Goal: Find specific page/section: Find specific page/section

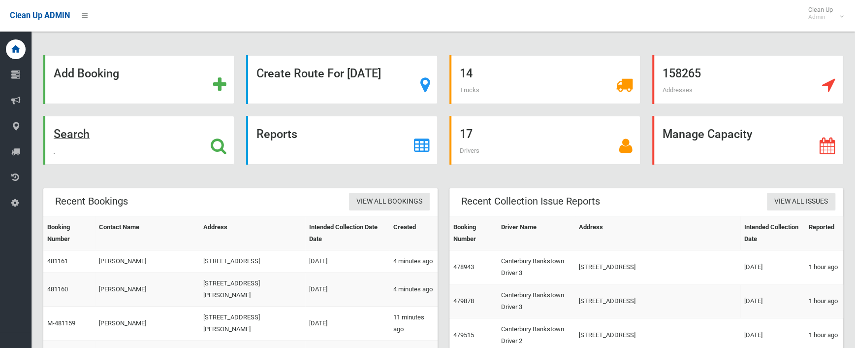
click at [77, 131] on strong "Search" at bounding box center [72, 134] width 36 height 14
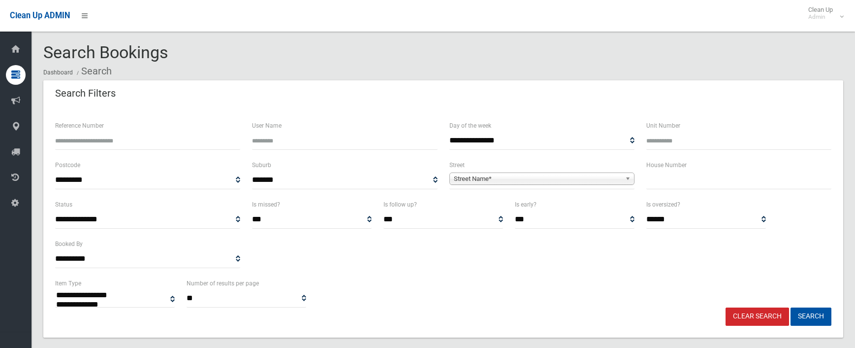
select select
click at [717, 183] on input "text" at bounding box center [739, 180] width 185 height 18
type input "*****"
click at [564, 182] on span "Street Name*" at bounding box center [537, 179] width 167 height 12
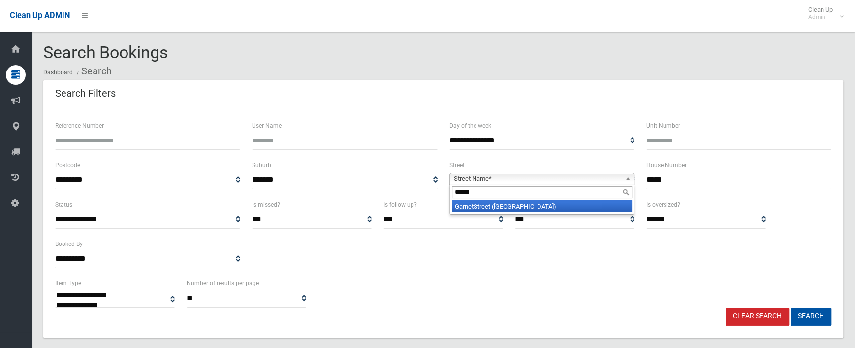
type input "******"
click at [498, 205] on li "[GEOGRAPHIC_DATA] ([GEOGRAPHIC_DATA])" at bounding box center [542, 206] width 180 height 12
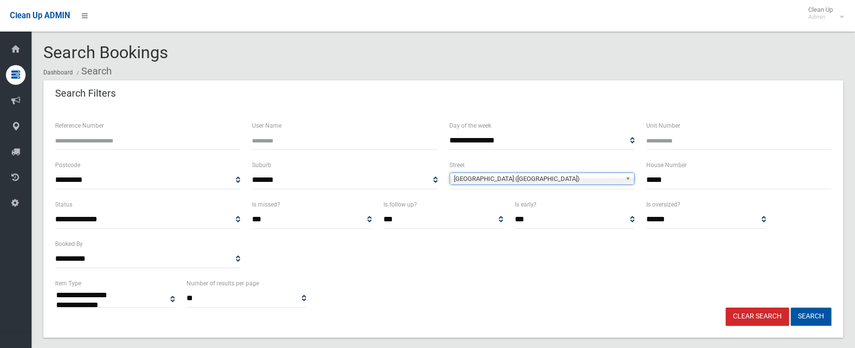
click at [809, 314] on button "Search" at bounding box center [811, 316] width 41 height 18
select select
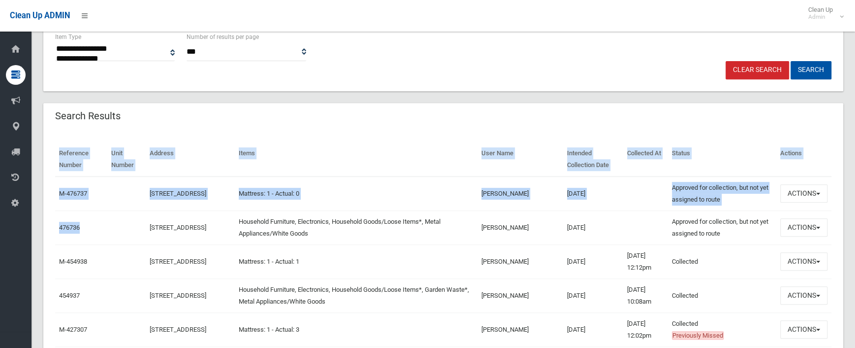
drag, startPoint x: 54, startPoint y: 193, endPoint x: 88, endPoint y: 231, distance: 51.7
click at [85, 229] on td "476736" at bounding box center [81, 227] width 52 height 34
click at [80, 226] on link "476736" at bounding box center [69, 227] width 21 height 7
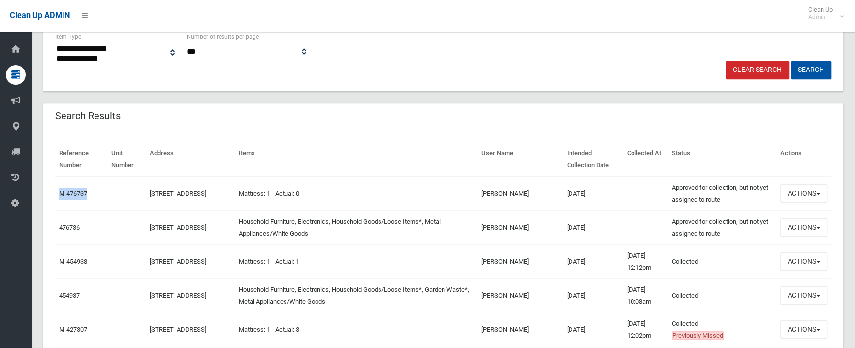
drag, startPoint x: 56, startPoint y: 193, endPoint x: 90, endPoint y: 194, distance: 34.0
click at [90, 194] on td "M-476737" at bounding box center [81, 193] width 52 height 34
copy link "M-476737"
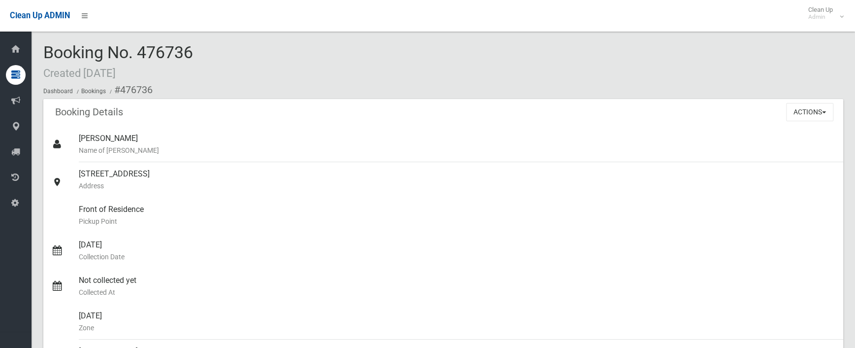
drag, startPoint x: 191, startPoint y: 54, endPoint x: 139, endPoint y: 54, distance: 51.7
click at [139, 54] on div "Booking No. 476736 Created 31/07/2025 Dashboard Bookings #476736" at bounding box center [443, 71] width 800 height 56
copy span "476736"
